Goal: Task Accomplishment & Management: Complete application form

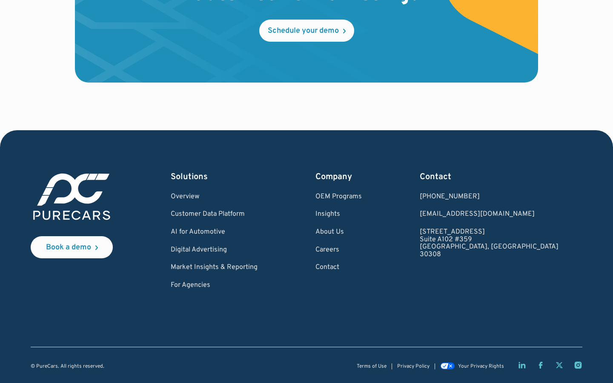
scroll to position [0, 349]
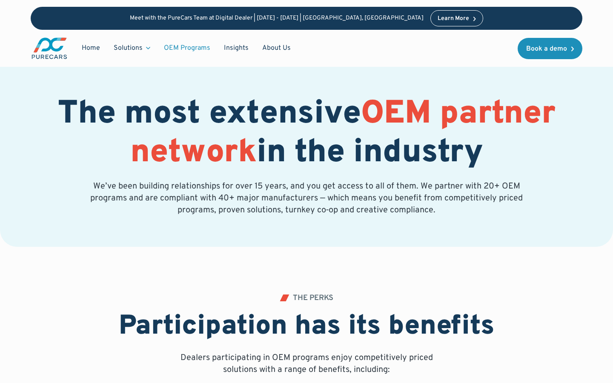
scroll to position [1450, 0]
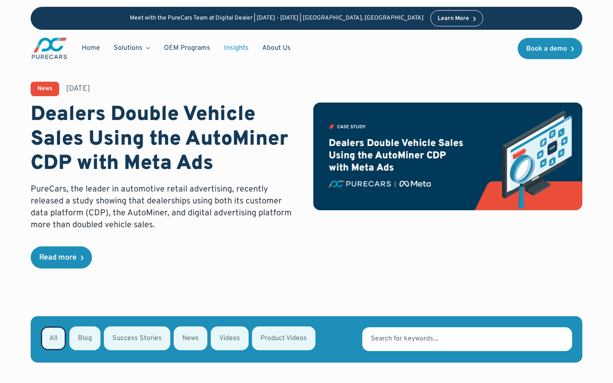
scroll to position [148, 0]
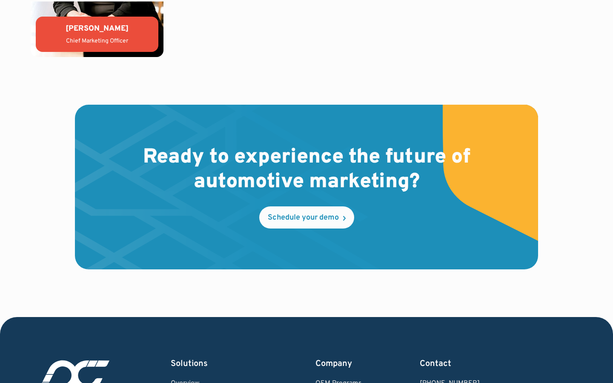
scroll to position [2374, 0]
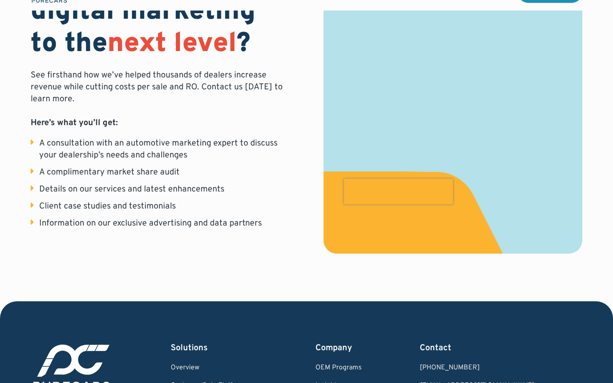
click at [453, 14] on input "First name *" at bounding box center [453, 11] width 218 height 29
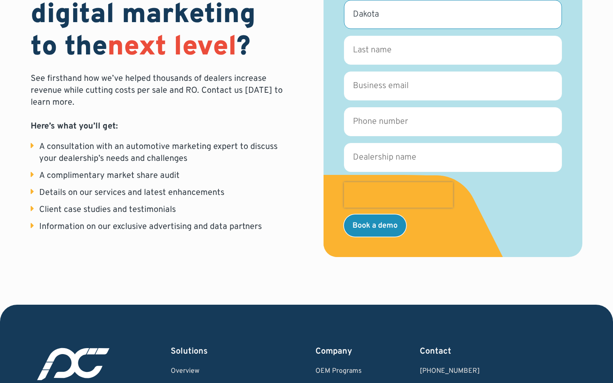
type input "Dakota"
click at [453, 14] on input "First name *" at bounding box center [453, 14] width 218 height 29
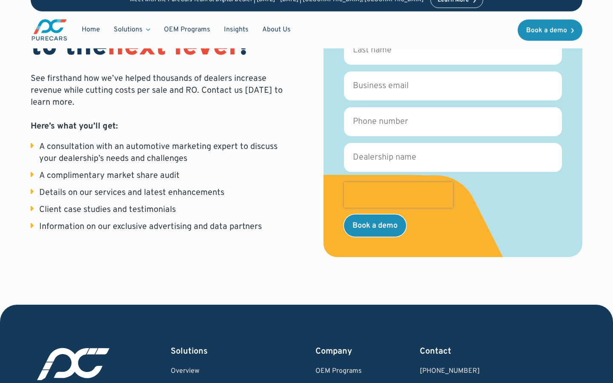
scroll to position [300, 0]
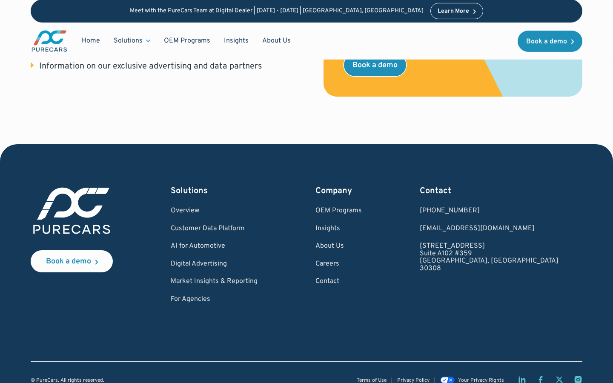
scroll to position [0, 0]
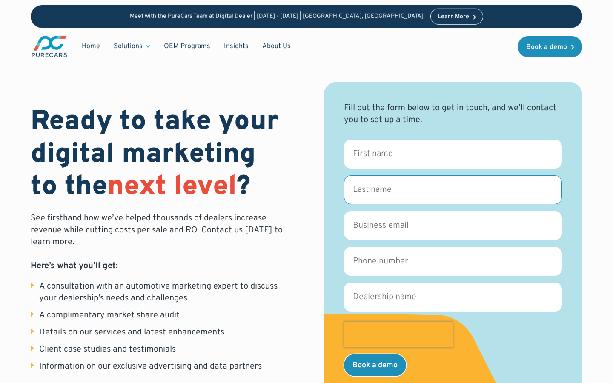
click at [453, 190] on input "Last name *" at bounding box center [453, 189] width 218 height 29
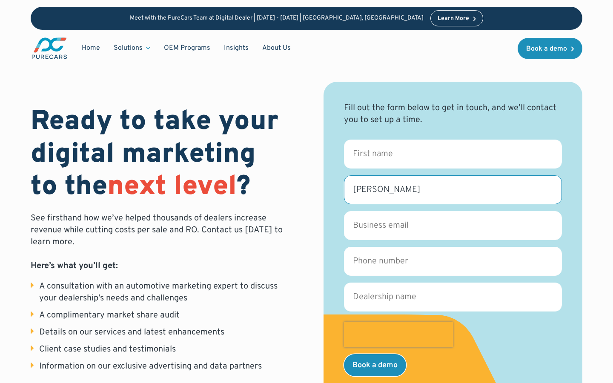
type input "Considine"
click at [453, 190] on input "Last name *" at bounding box center [453, 189] width 218 height 29
type input "hybrid"
click at [453, 190] on input "Last name *" at bounding box center [453, 189] width 218 height 29
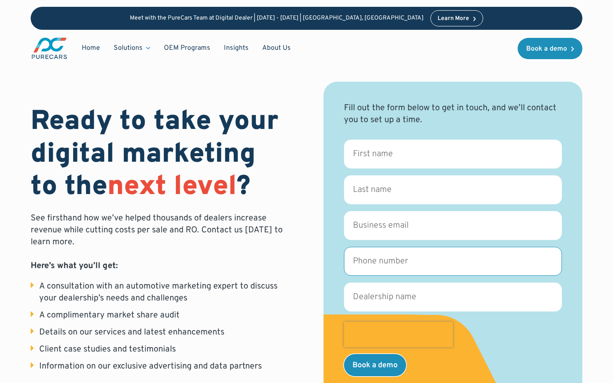
click at [453, 261] on input "Phone number *" at bounding box center [453, 261] width 218 height 29
type input "+18065135749"
click at [453, 261] on input "Phone number *" at bounding box center [453, 261] width 218 height 29
type input "8065135749"
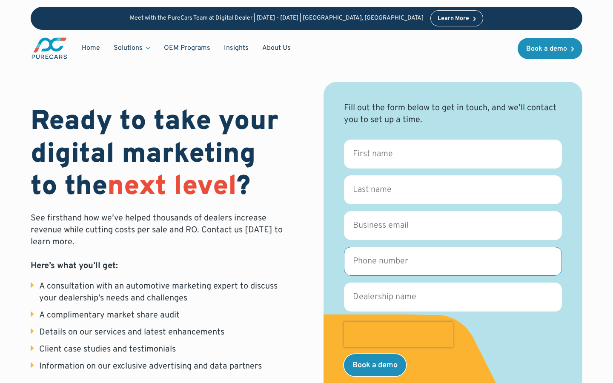
click at [453, 261] on input "Phone number *" at bounding box center [453, 261] width 218 height 29
type input "8065135749"
click at [453, 261] on input "Phone number *" at bounding box center [453, 261] width 218 height 29
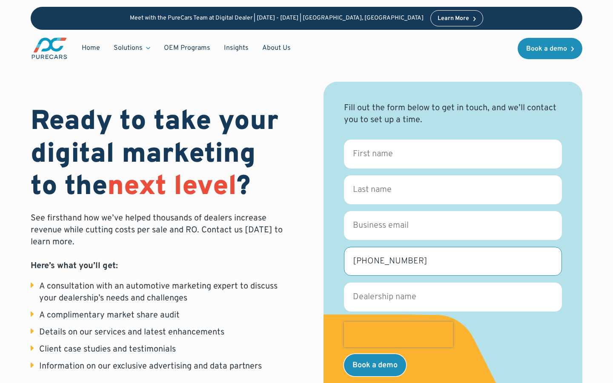
type input "(252)925-8098"
click at [453, 261] on input "Phone number *" at bounding box center [453, 261] width 218 height 29
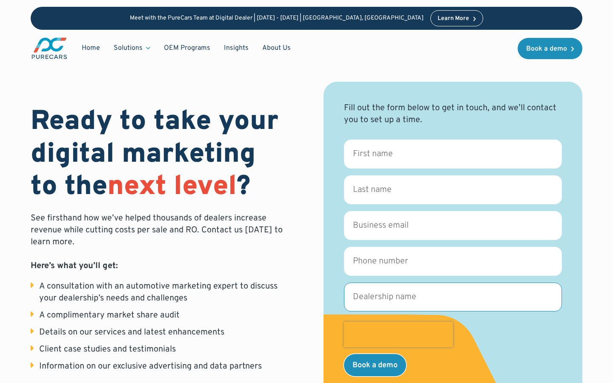
click at [453, 297] on input "Dealership name *" at bounding box center [453, 297] width 218 height 29
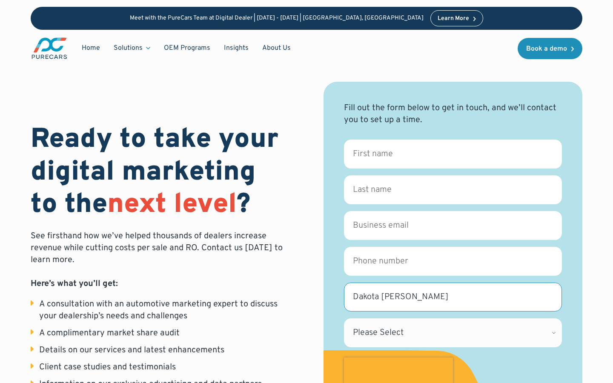
type input "Dakota Considine"
click at [453, 297] on input "Dealership name *" at bounding box center [453, 297] width 218 height 29
type input "Eichmann - Rath"
click at [453, 297] on input "Dealership name *" at bounding box center [453, 297] width 218 height 29
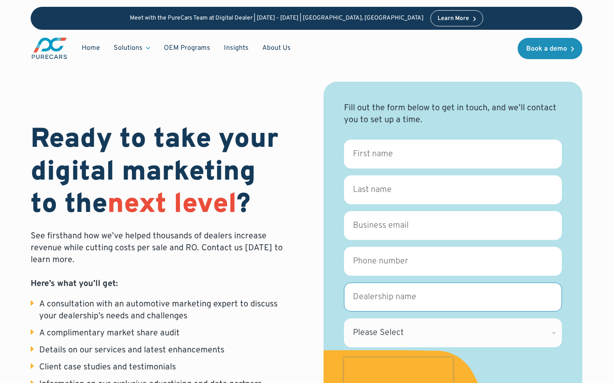
click at [453, 297] on input "Dealership name *" at bounding box center [453, 297] width 218 height 29
type input "adapter"
click at [453, 297] on input "Dealership name *" at bounding box center [453, 297] width 218 height 29
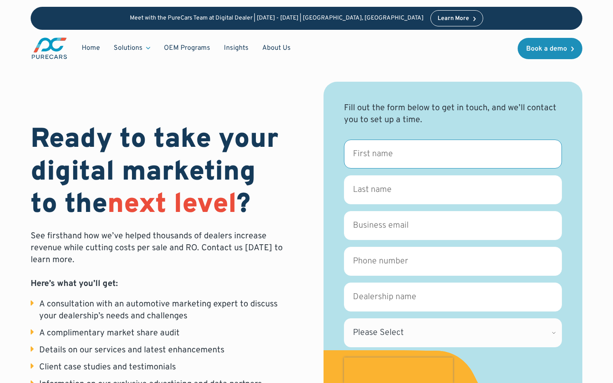
click at [453, 154] on input "First name *" at bounding box center [453, 154] width 218 height 29
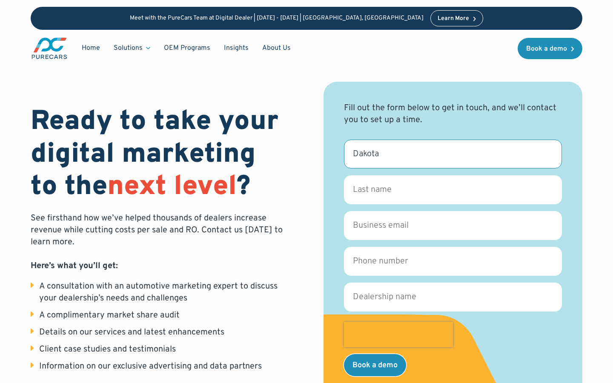
type input "Dakota"
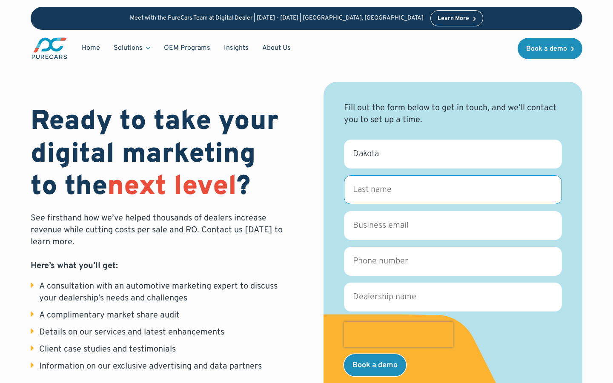
click at [453, 190] on input "Last name *" at bounding box center [453, 189] width 218 height 29
type input "Considine"
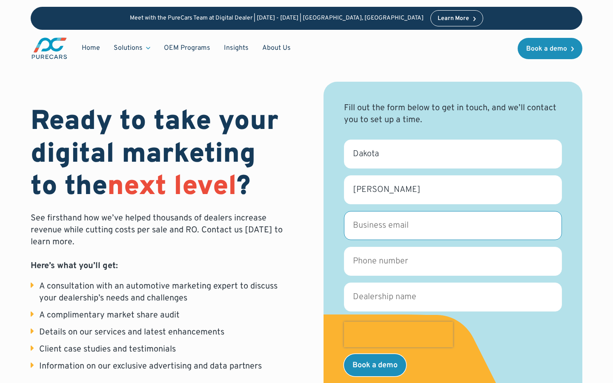
click at [453, 226] on input "Business email *" at bounding box center [453, 225] width 218 height 29
type input "dianna_balistreri@ifastnet1.com"
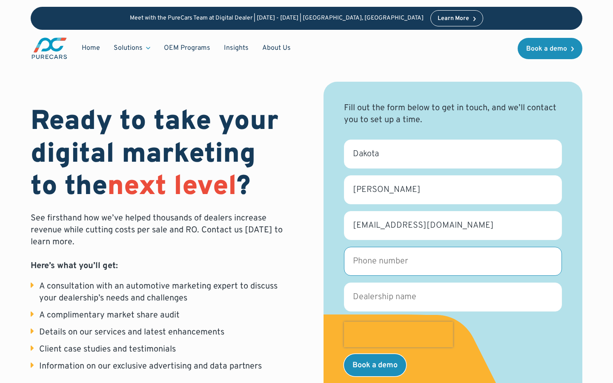
click at [453, 261] on input "Phone number *" at bounding box center [453, 261] width 218 height 29
type input "8065135749"
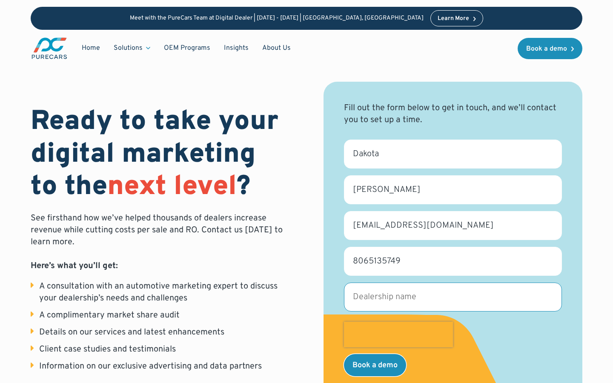
click at [453, 297] on input "Dealership name *" at bounding box center [453, 297] width 218 height 29
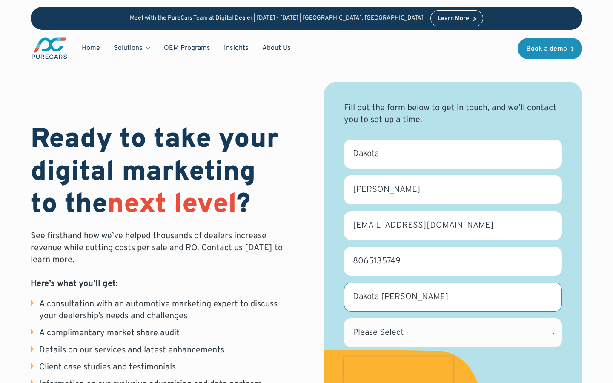
type input "Dakota Considine"
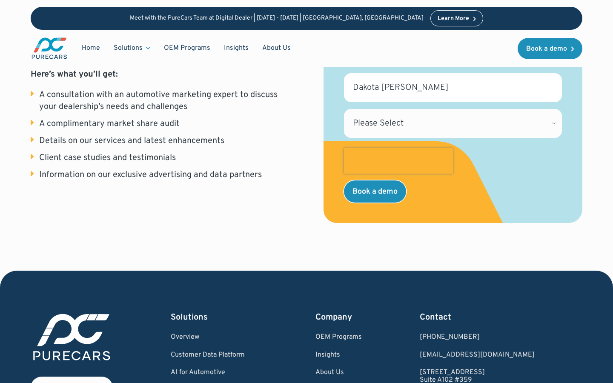
click at [344, 180] on input "Book a demo" at bounding box center [375, 191] width 62 height 22
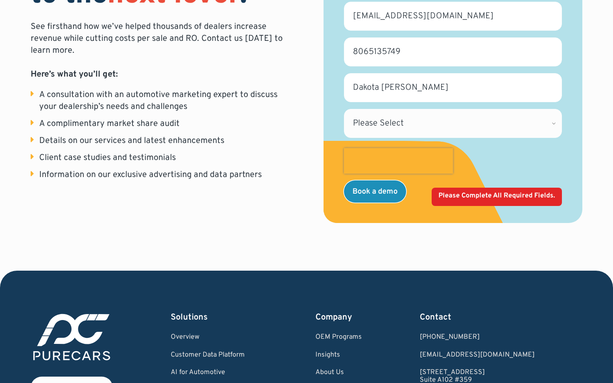
scroll to position [179, 0]
